Goal: Navigation & Orientation: Find specific page/section

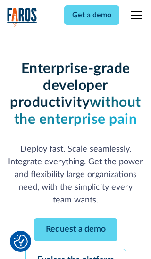
scroll to position [100, 0]
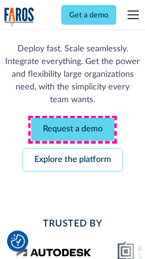
click at [73, 130] on link "Request a demo" at bounding box center [72, 129] width 83 height 23
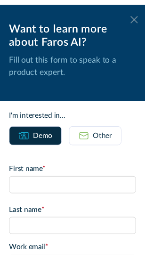
scroll to position [0, 0]
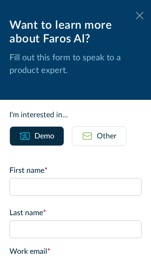
click at [136, 16] on icon at bounding box center [140, 15] width 8 height 7
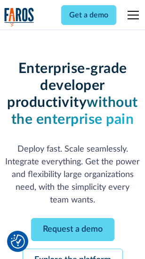
scroll to position [130, 0]
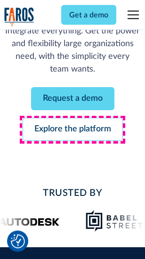
click at [73, 130] on link "Explore the platform" at bounding box center [73, 129] width 100 height 23
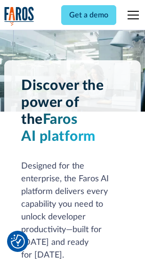
scroll to position [7176, 0]
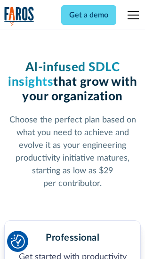
scroll to position [1493, 0]
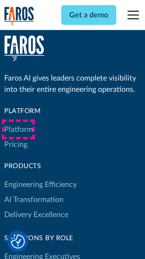
click at [18, 130] on link "Platform" at bounding box center [18, 129] width 29 height 15
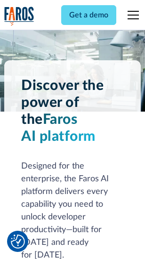
scroll to position [7478, 0]
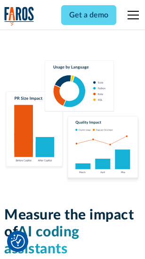
scroll to position [5881, 0]
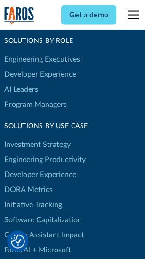
click at [28, 182] on link "DORA Metrics" at bounding box center [28, 189] width 49 height 15
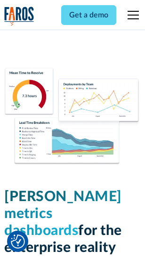
scroll to position [4171, 0]
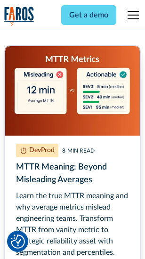
scroll to position [4276, 0]
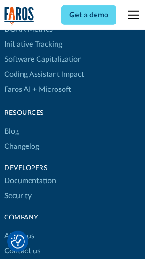
click at [22, 139] on link "Changelog" at bounding box center [21, 146] width 35 height 15
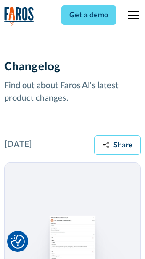
scroll to position [11551, 0]
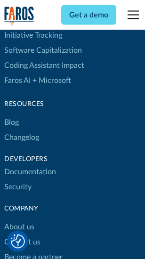
click at [19, 220] on link "About us" at bounding box center [19, 227] width 30 height 15
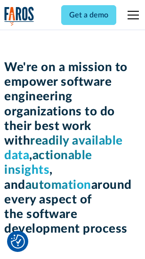
scroll to position [3258, 0]
